Goal: Task Accomplishment & Management: Manage account settings

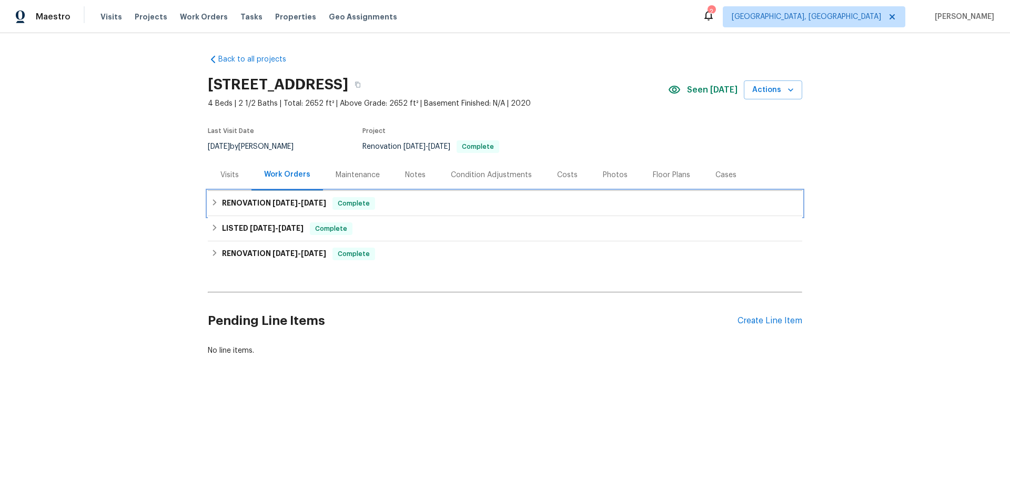
click at [248, 203] on h6 "RENOVATION [DATE] - [DATE]" at bounding box center [274, 203] width 104 height 13
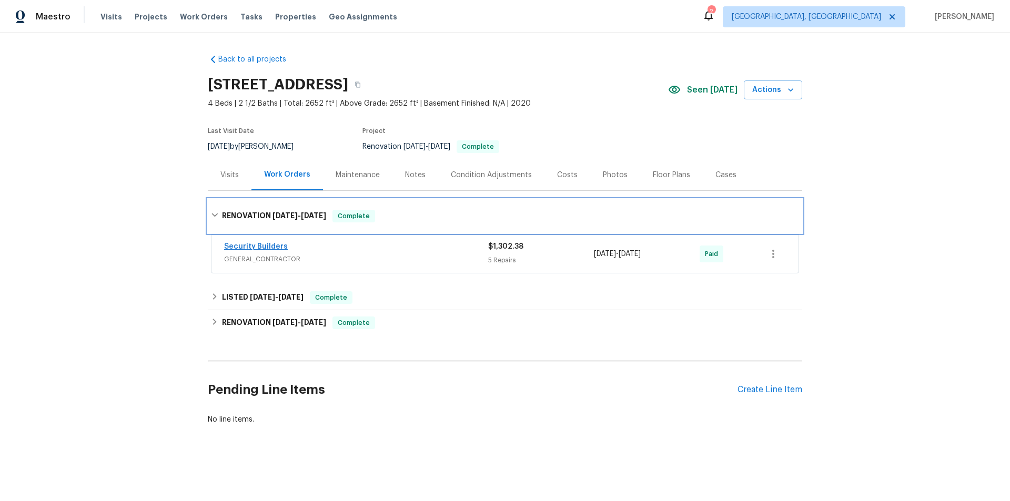
scroll to position [3, 0]
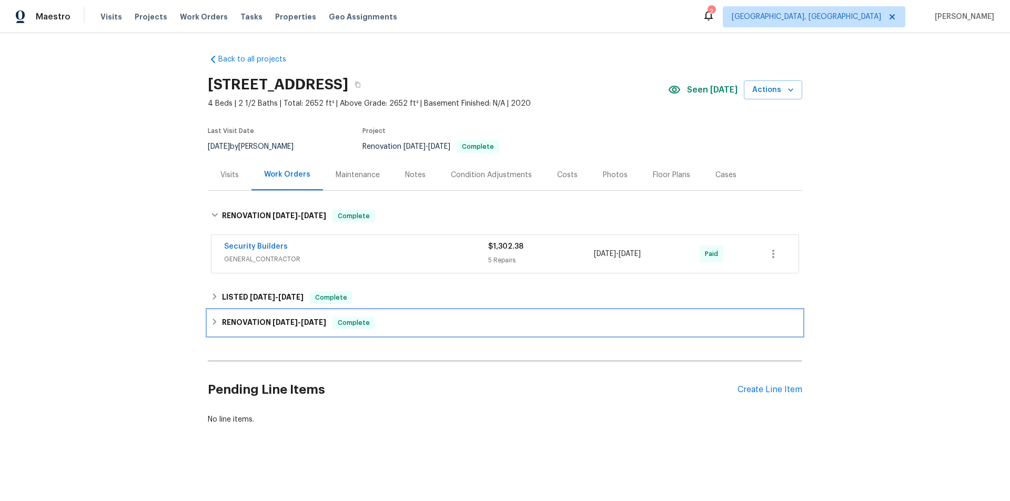
click at [248, 324] on h6 "RENOVATION [DATE] - [DATE]" at bounding box center [274, 323] width 104 height 13
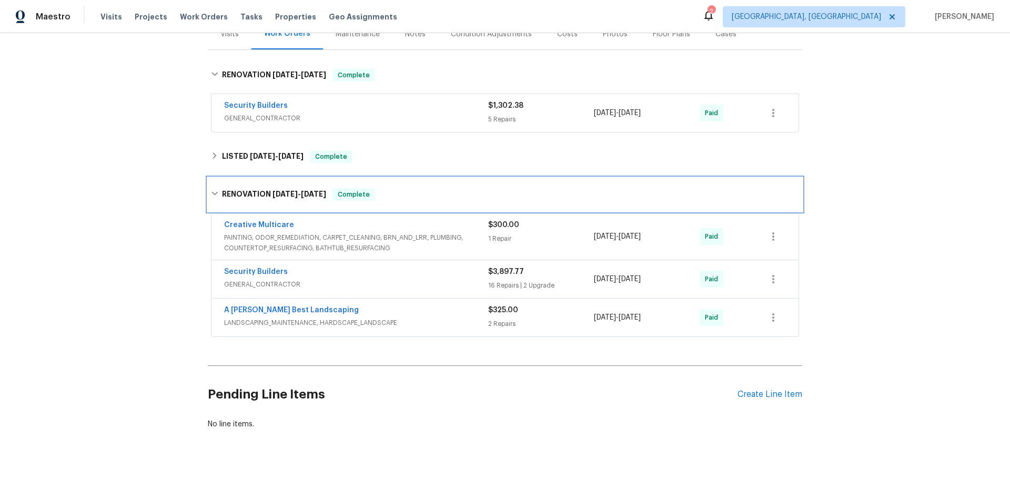
scroll to position [149, 0]
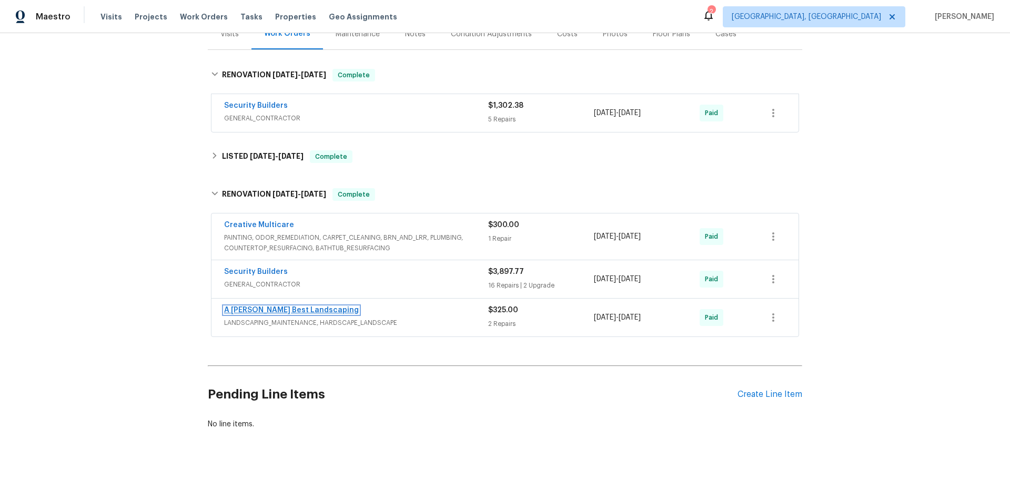
click at [270, 307] on link "A [PERSON_NAME] Best Landscaping" at bounding box center [291, 310] width 135 height 7
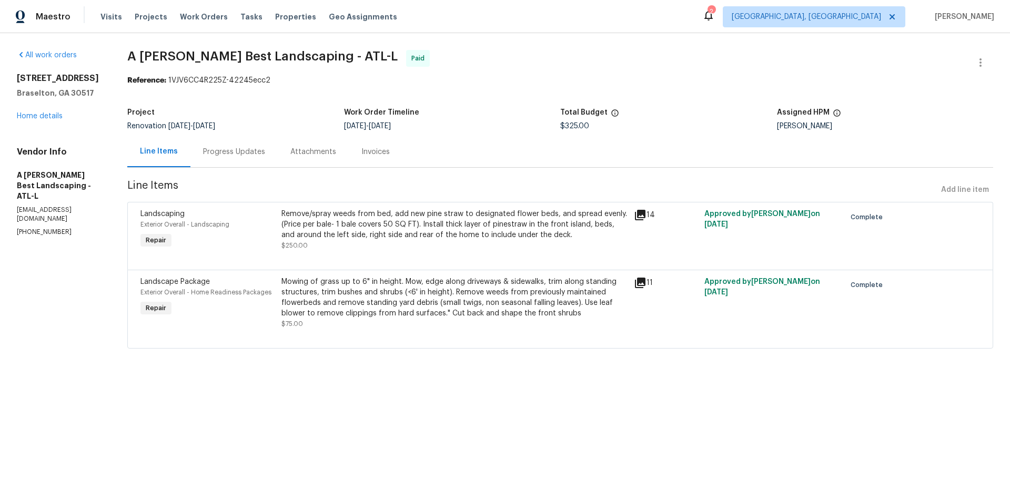
click at [254, 153] on div "Progress Updates" at bounding box center [234, 152] width 62 height 11
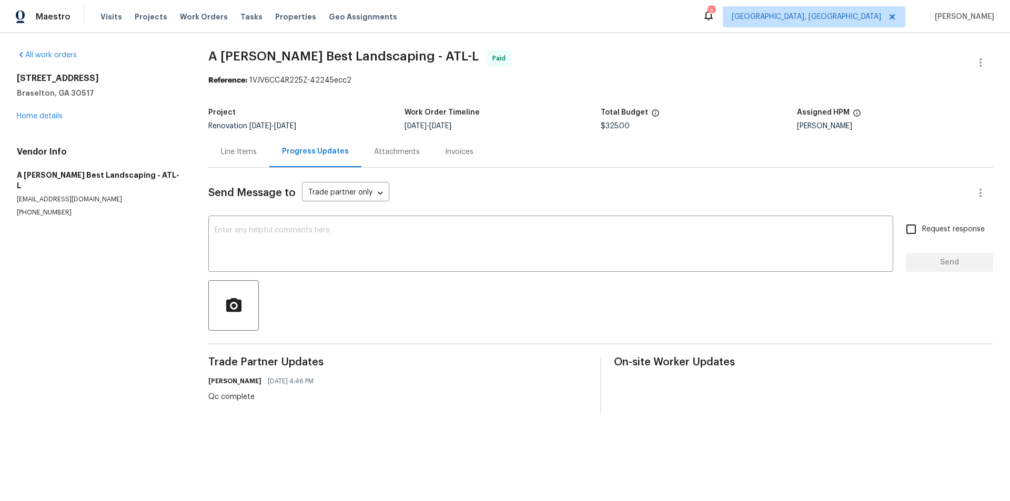
click at [391, 152] on div "Attachments" at bounding box center [397, 152] width 46 height 11
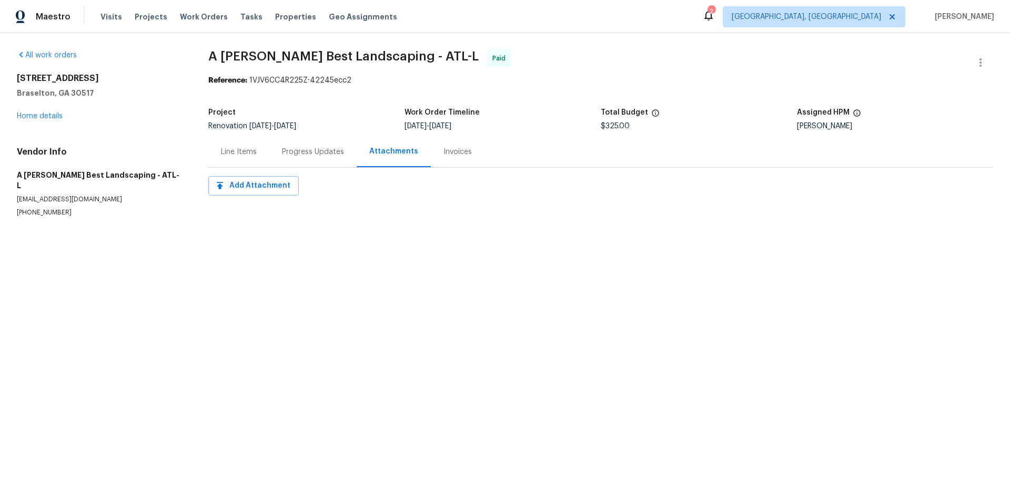
click at [447, 153] on div "Invoices" at bounding box center [458, 152] width 28 height 11
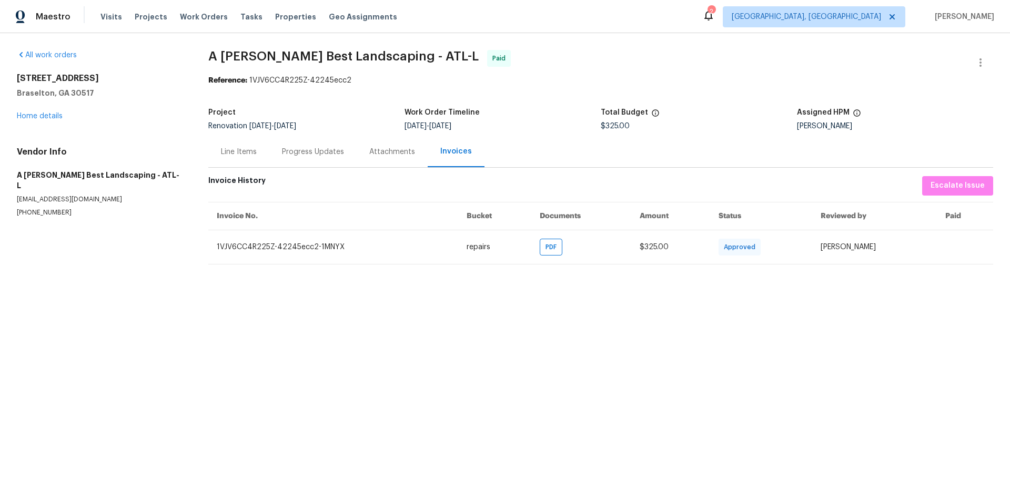
click at [229, 154] on div "Line Items" at bounding box center [239, 152] width 36 height 11
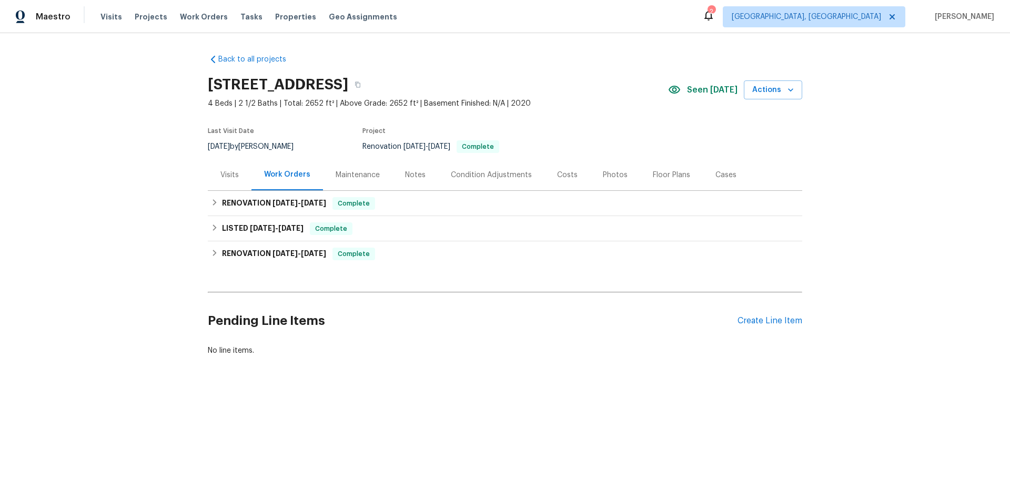
click at [364, 177] on div "Maintenance" at bounding box center [358, 175] width 44 height 11
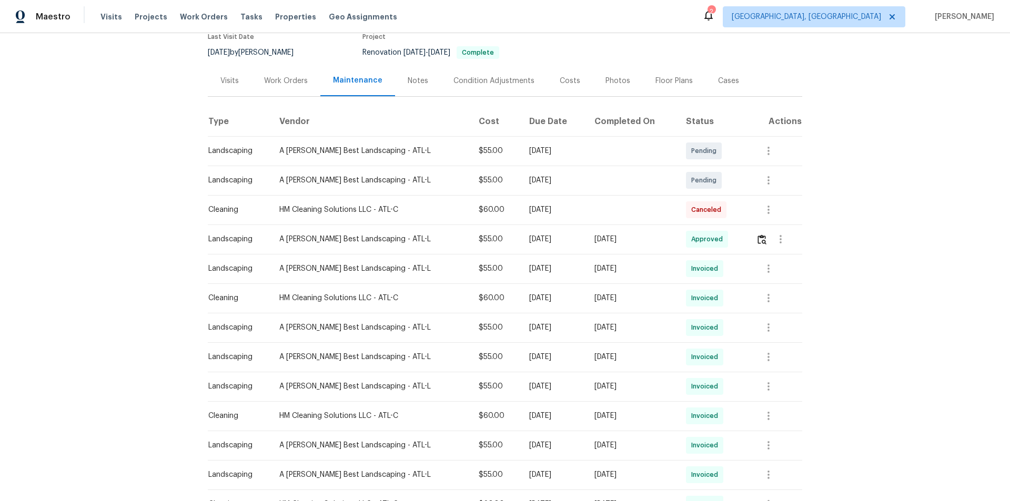
scroll to position [105, 0]
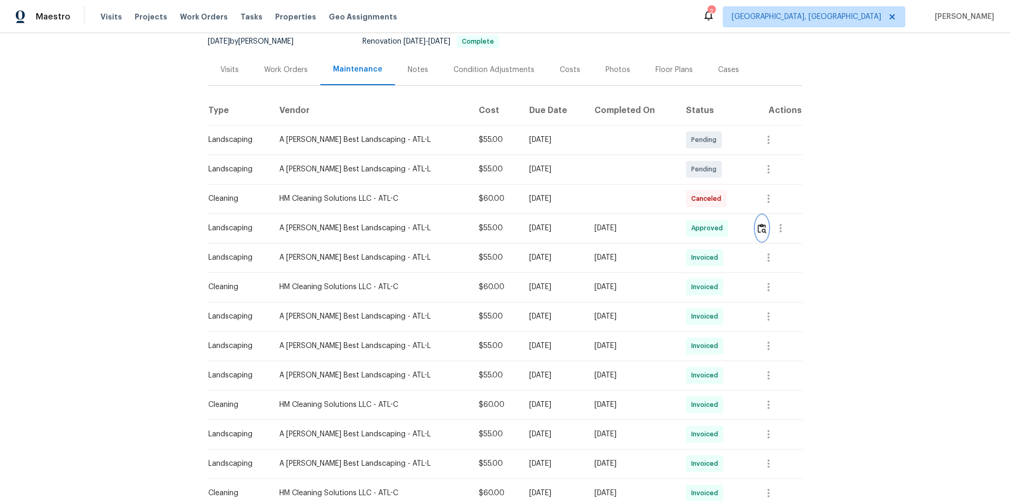
click at [758, 228] on img "button" at bounding box center [762, 229] width 9 height 10
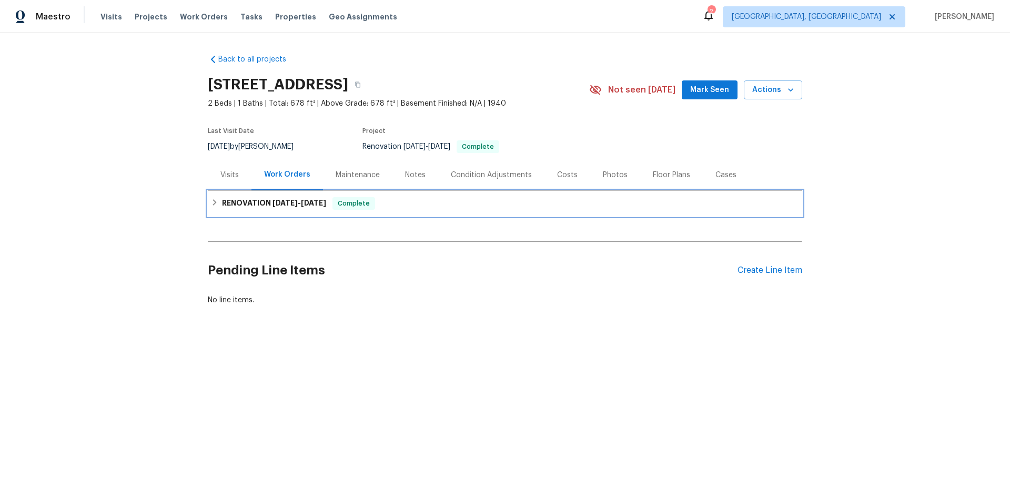
click at [244, 203] on h6 "RENOVATION 3/20/25 - 7/9/25" at bounding box center [274, 203] width 104 height 13
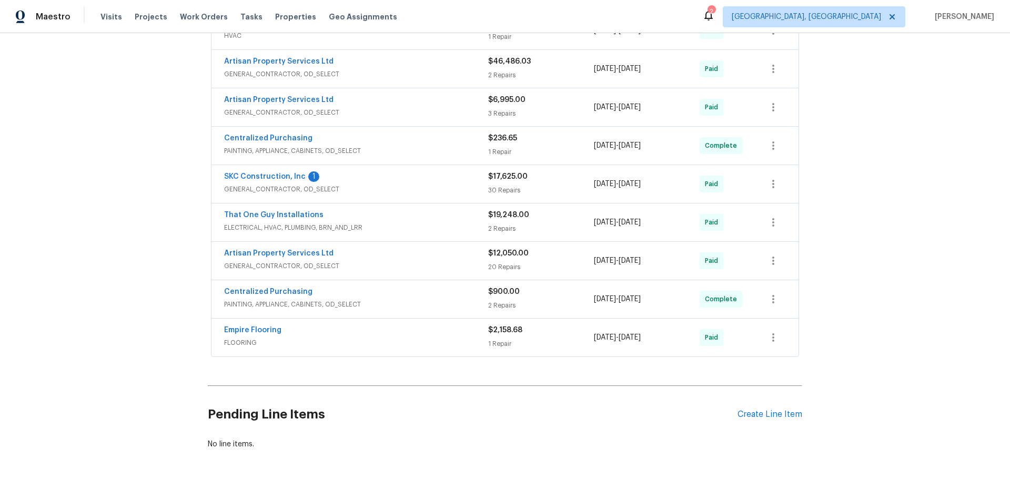
scroll to position [290, 0]
